Goal: Task Accomplishment & Management: Use online tool/utility

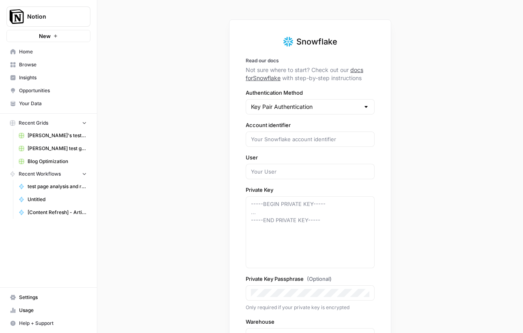
click at [20, 74] on link "Insights" at bounding box center [48, 77] width 84 height 13
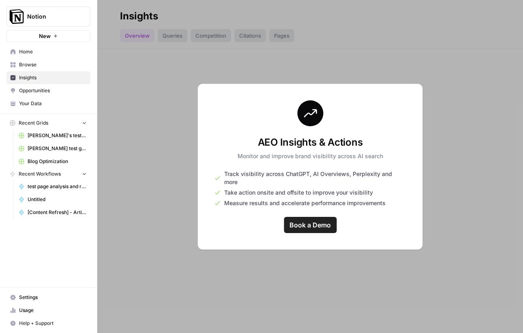
click at [183, 167] on div at bounding box center [309, 166] width 425 height 333
click at [56, 93] on span "Opportunities" at bounding box center [53, 90] width 68 height 7
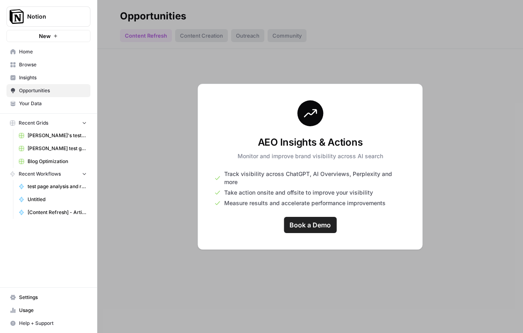
click at [48, 65] on span "Browse" at bounding box center [53, 64] width 68 height 7
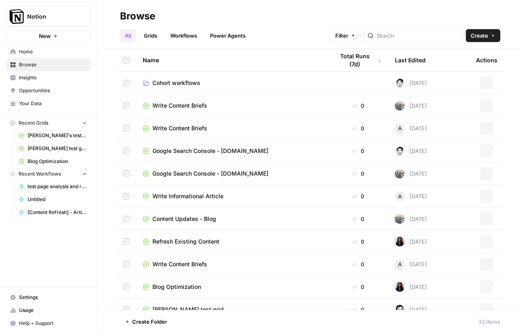
click at [57, 159] on span "Blog Optimization" at bounding box center [57, 161] width 59 height 7
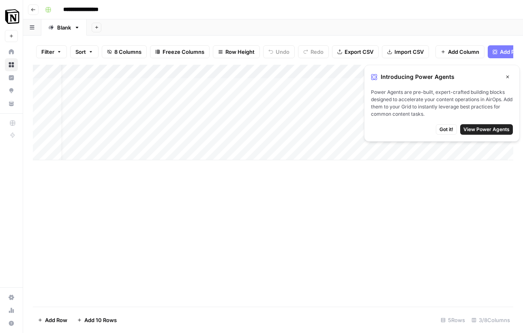
scroll to position [0, 41]
click at [474, 128] on span "View Power Agents" at bounding box center [486, 129] width 46 height 7
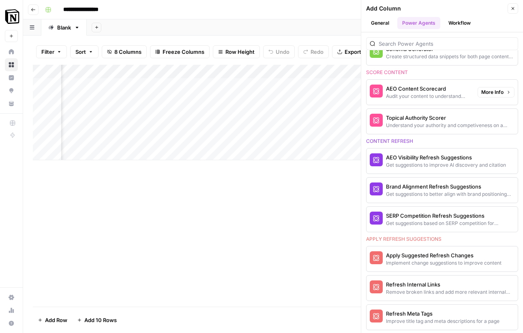
scroll to position [400, 0]
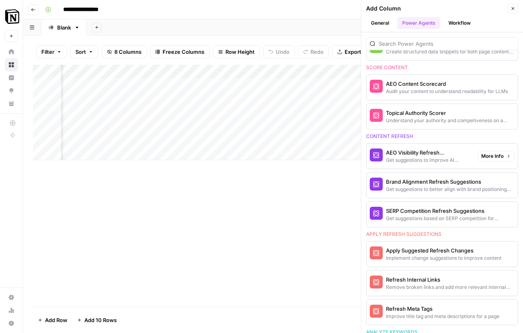
click at [423, 153] on div "AEO Visibility Refresh Suggestions" at bounding box center [428, 153] width 85 height 8
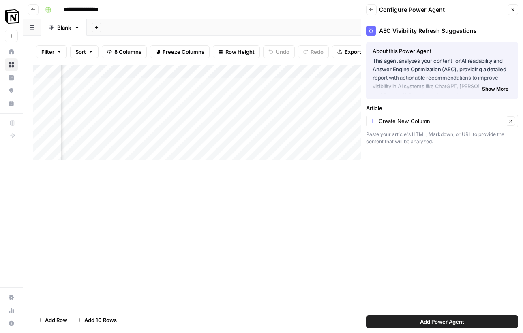
click at [490, 88] on span "Show More" at bounding box center [495, 88] width 26 height 7
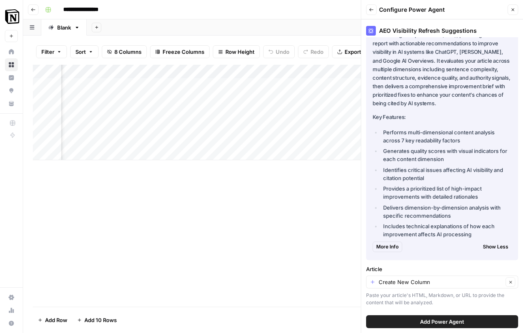
scroll to position [35, 0]
click at [430, 281] on input "Article" at bounding box center [440, 282] width 124 height 8
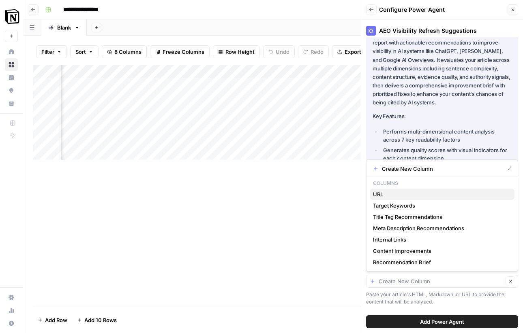
click at [397, 195] on span "URL" at bounding box center [440, 194] width 135 height 8
type input "URL"
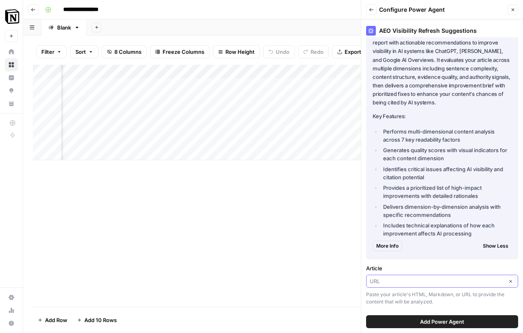
click at [409, 279] on input "Article" at bounding box center [435, 282] width 133 height 8
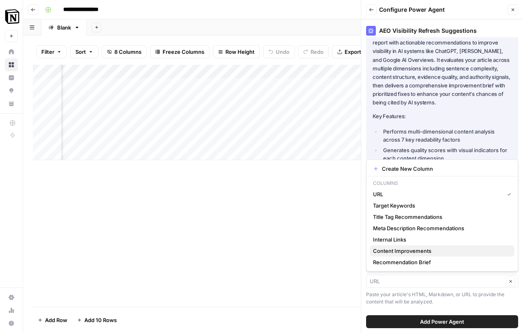
click at [399, 249] on span "Content Improvements" at bounding box center [440, 251] width 135 height 8
type input "Content Improvements"
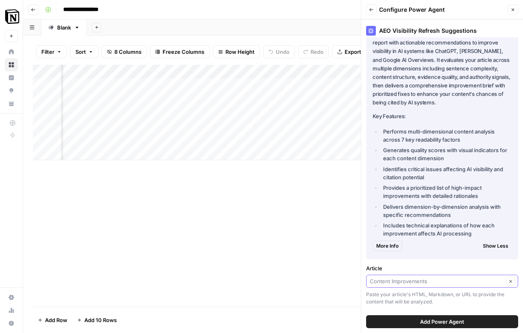
click at [412, 284] on input "Article" at bounding box center [435, 282] width 133 height 8
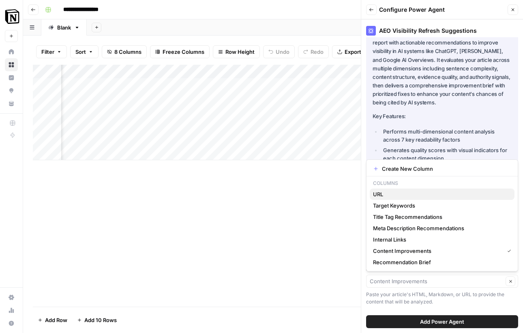
click at [392, 196] on span "URL" at bounding box center [440, 194] width 135 height 8
type input "URL"
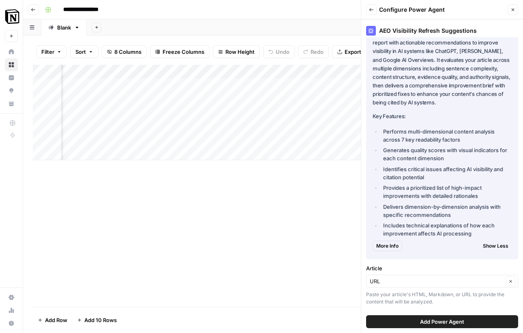
click at [255, 214] on div "Add Column" at bounding box center [273, 186] width 480 height 242
